Goal: Task Accomplishment & Management: Use online tool/utility

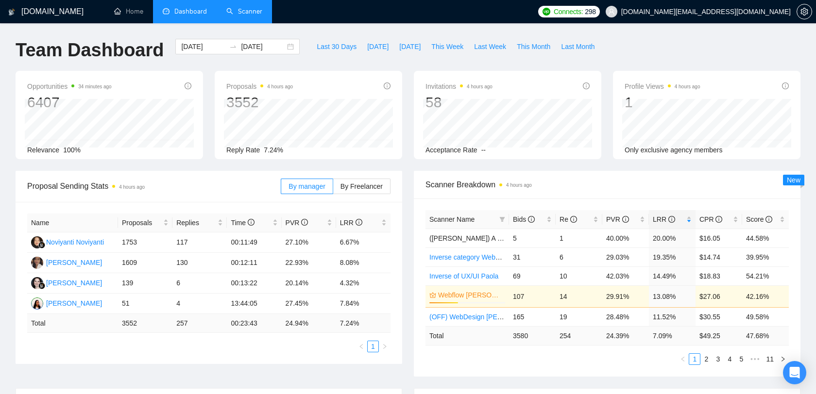
click at [235, 12] on link "Scanner" at bounding box center [244, 11] width 36 height 8
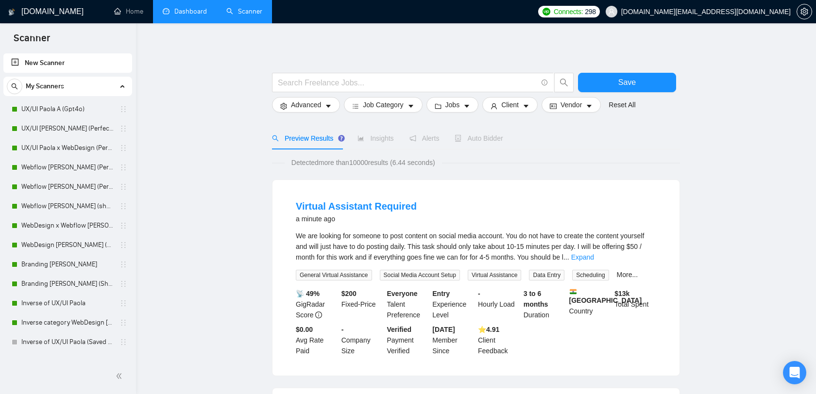
click at [199, 14] on link "Dashboard" at bounding box center [185, 11] width 44 height 8
